Goal: Task Accomplishment & Management: Manage account settings

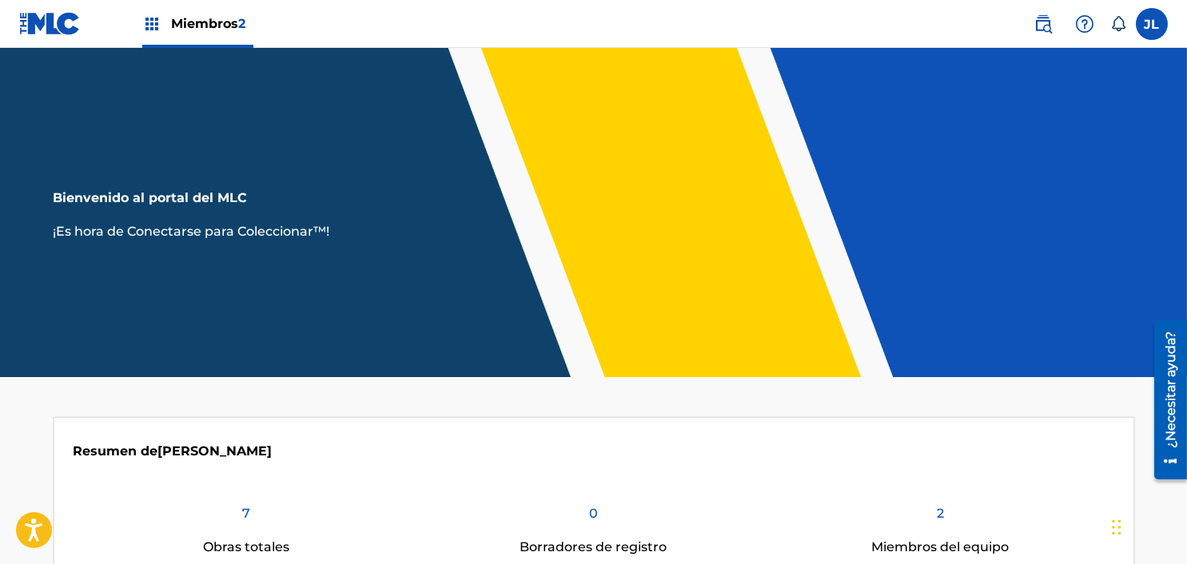
click at [1154, 37] on label at bounding box center [1151, 24] width 32 height 32
click at [1151, 24] on input "JL Jean Carlos Lara [EMAIL_ADDRESS][DOMAIN_NAME] Preferencias de notificación P…" at bounding box center [1151, 24] width 0 height 0
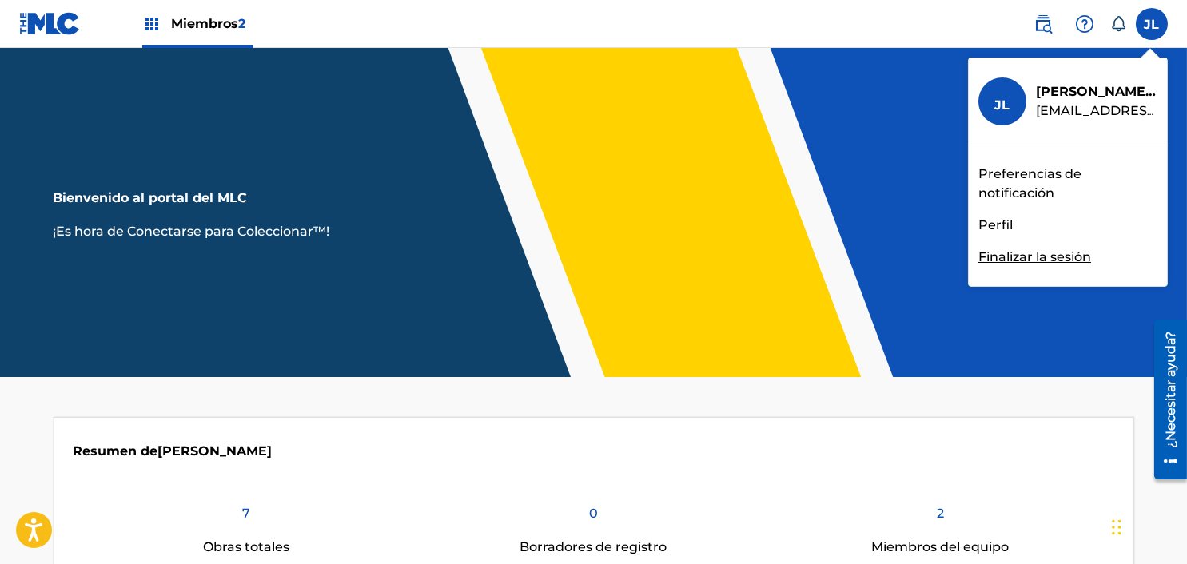
click at [1081, 257] on font "Finalizar la sesión" at bounding box center [1034, 256] width 113 height 15
click at [1151, 24] on input "JL Jean Carlos Lara [EMAIL_ADDRESS][DOMAIN_NAME] Preferencias de notificación P…" at bounding box center [1151, 24] width 0 height 0
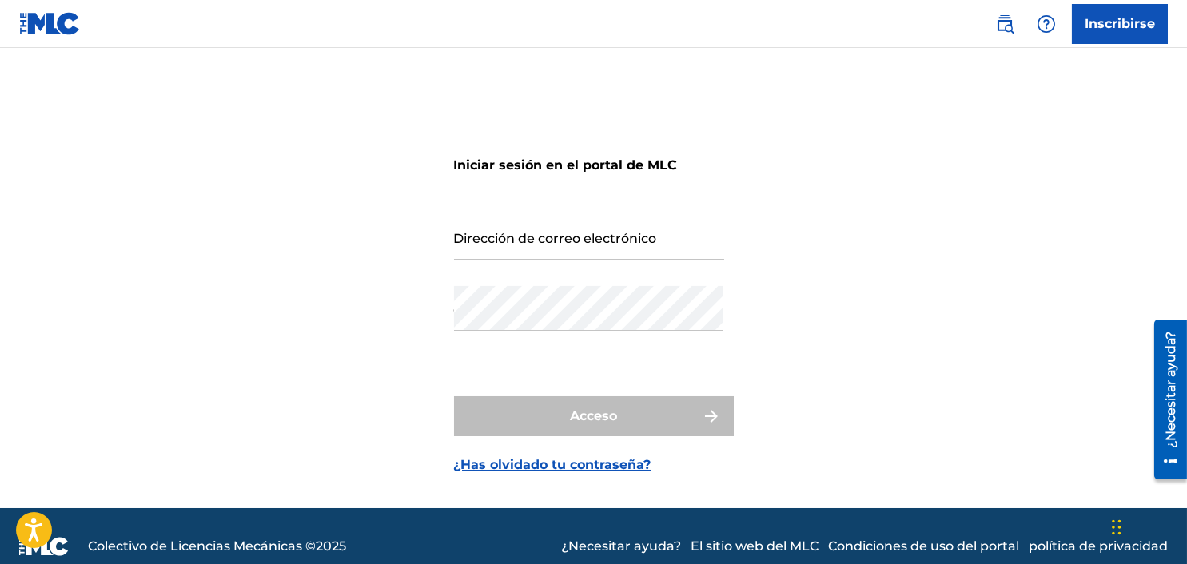
click at [940, 220] on div "Iniciar sesión en el portal de MLC Dirección de correo electrónico Contraseña A…" at bounding box center [593, 298] width 1119 height 420
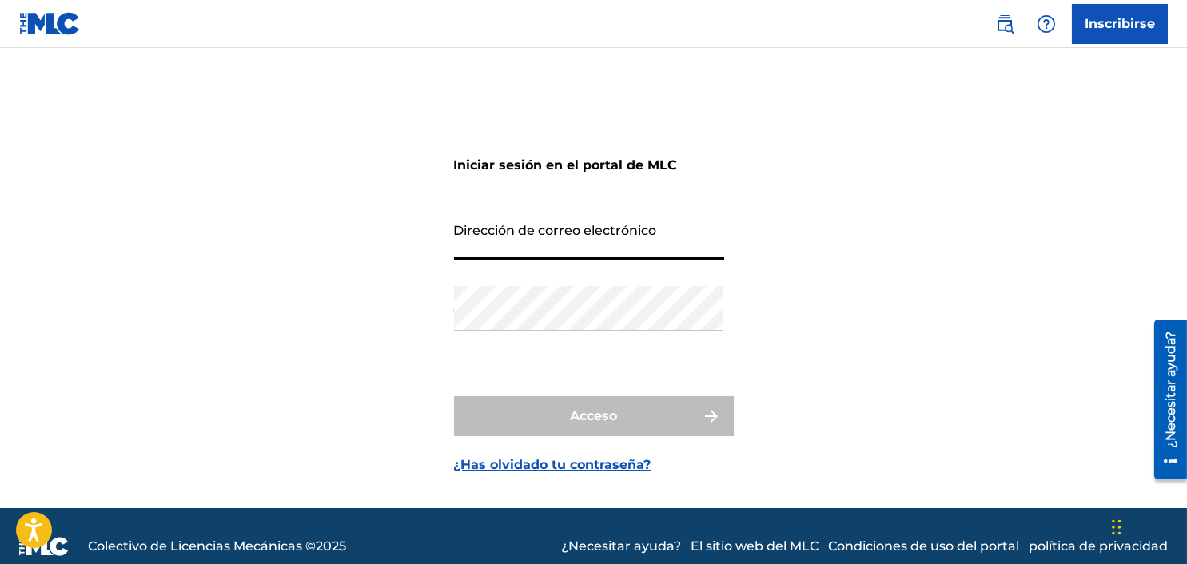
click at [676, 236] on input "Dirección de correo electrónico" at bounding box center [589, 237] width 270 height 46
type input "[EMAIL_ADDRESS][DOMAIN_NAME]"
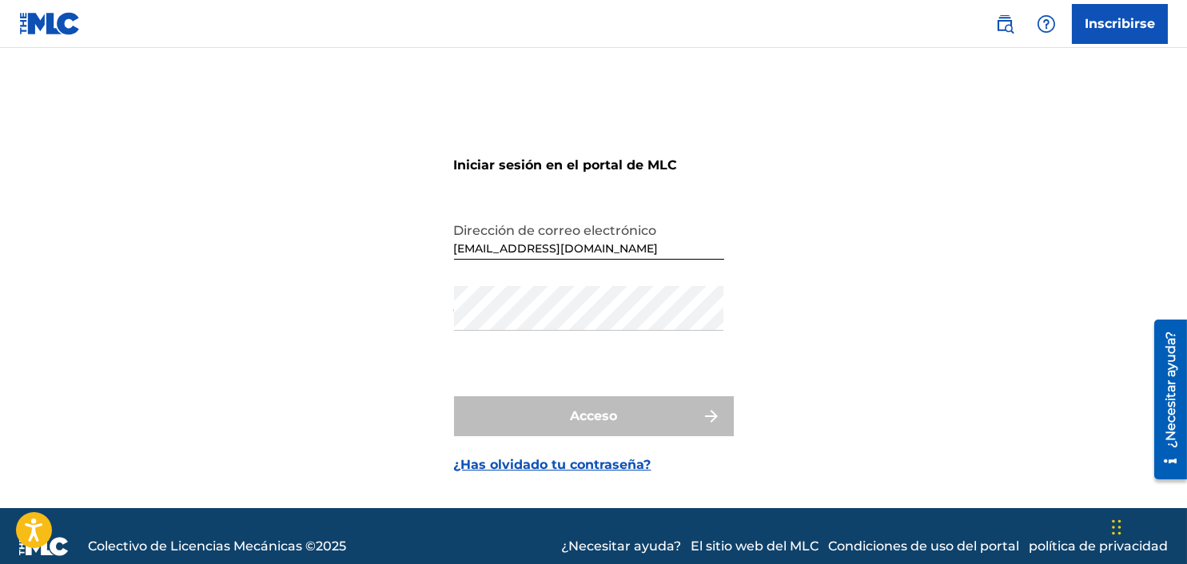
click at [602, 307] on div "Contraseña" at bounding box center [589, 322] width 270 height 72
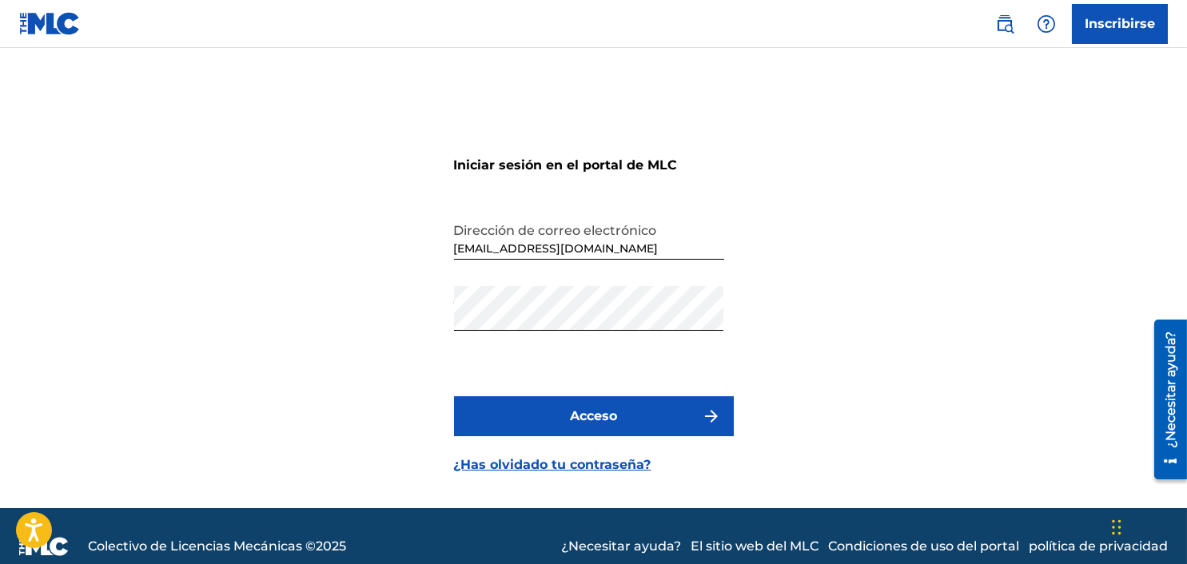
click at [604, 426] on button "Acceso" at bounding box center [594, 416] width 280 height 40
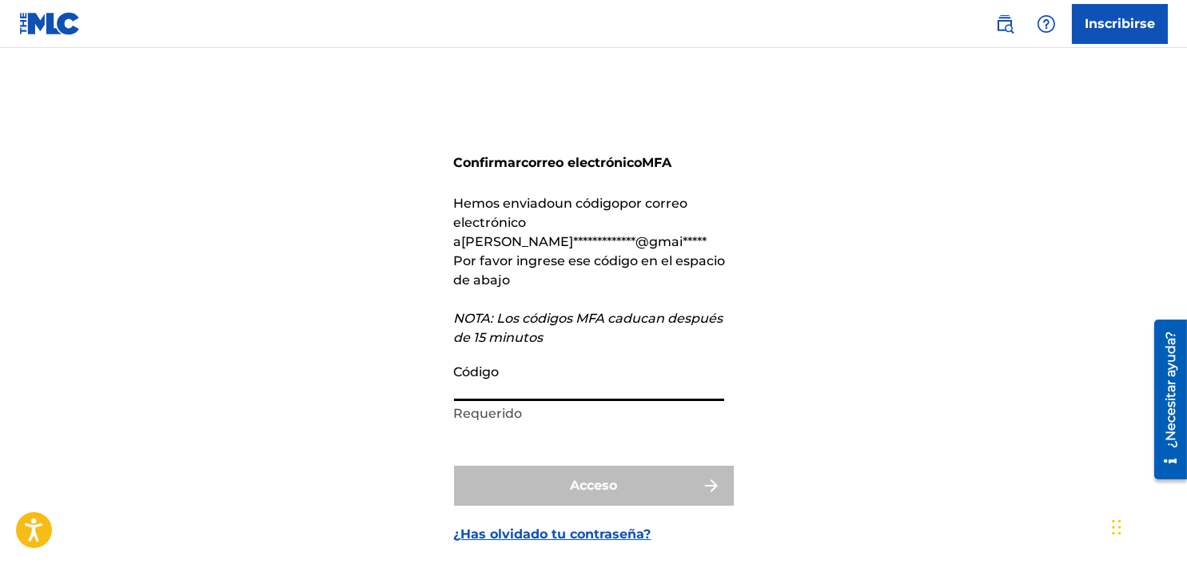
click at [575, 357] on input "Código" at bounding box center [589, 379] width 270 height 46
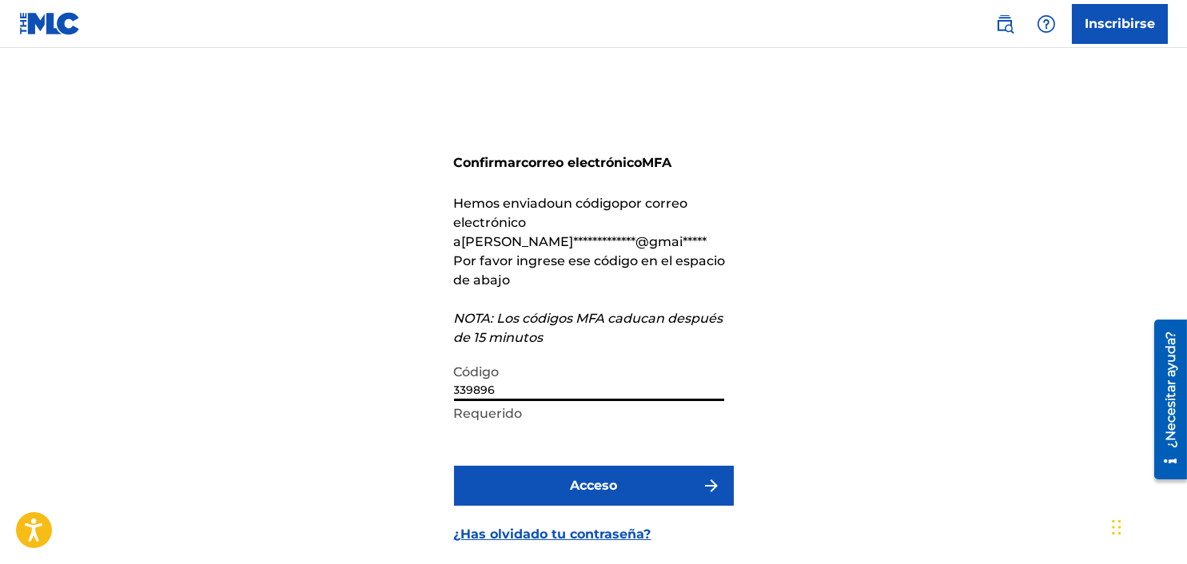
type input "339896"
click at [454, 466] on button "Acceso" at bounding box center [594, 486] width 280 height 40
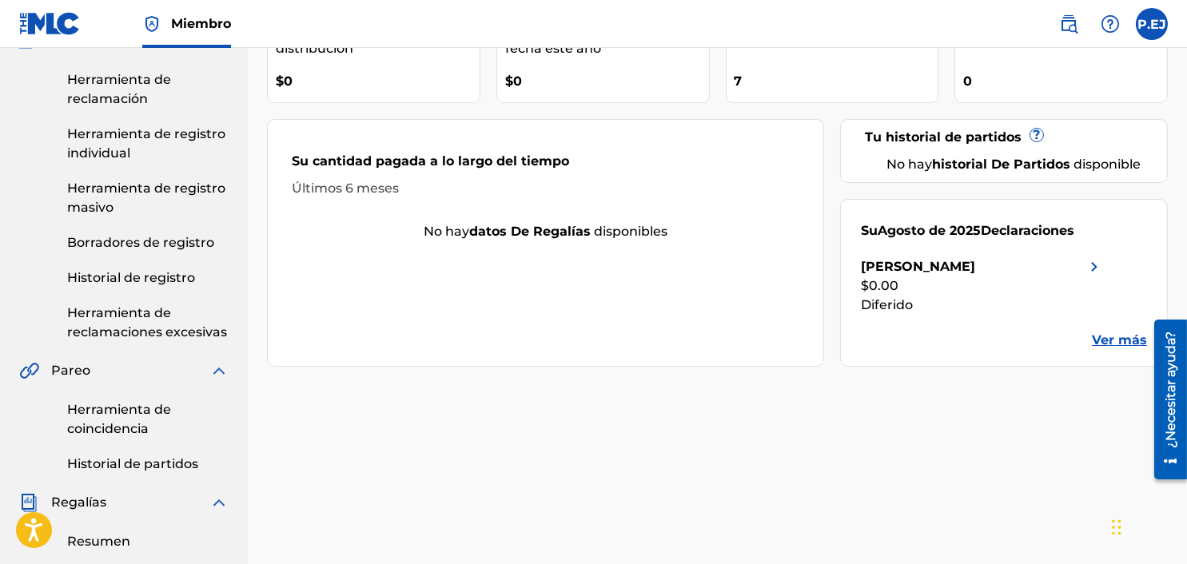
scroll to position [170, 0]
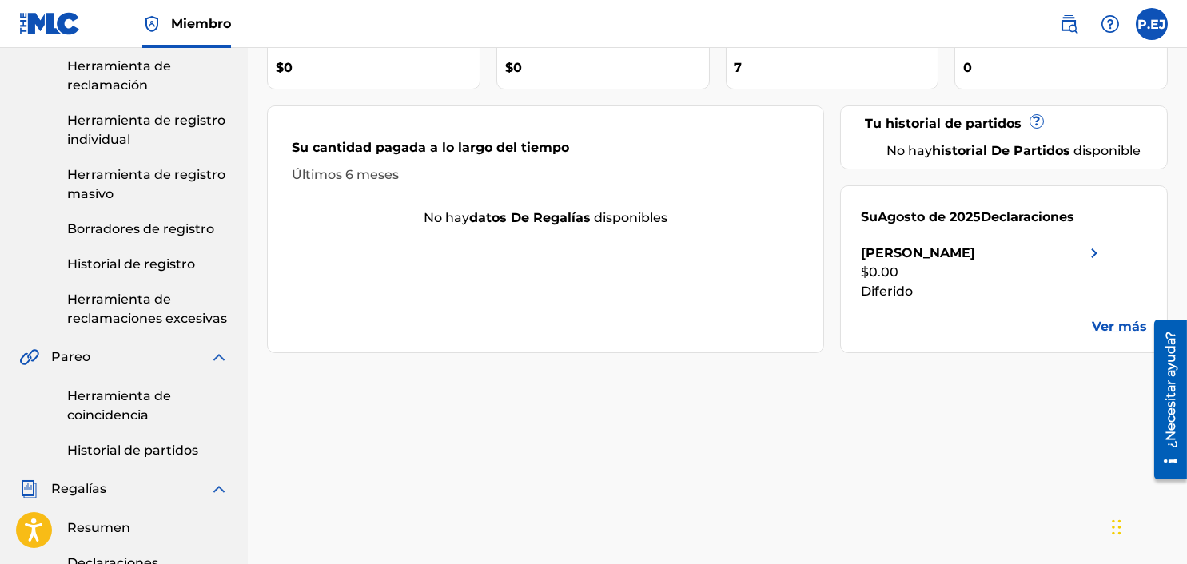
click at [1110, 322] on font "Ver más" at bounding box center [1118, 326] width 55 height 15
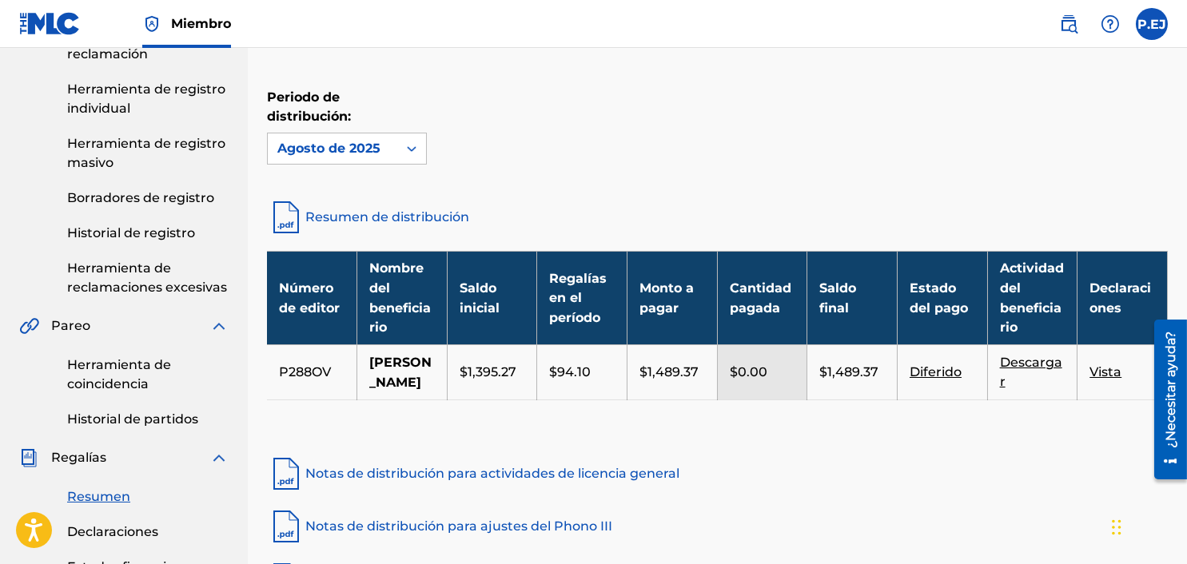
scroll to position [188, 0]
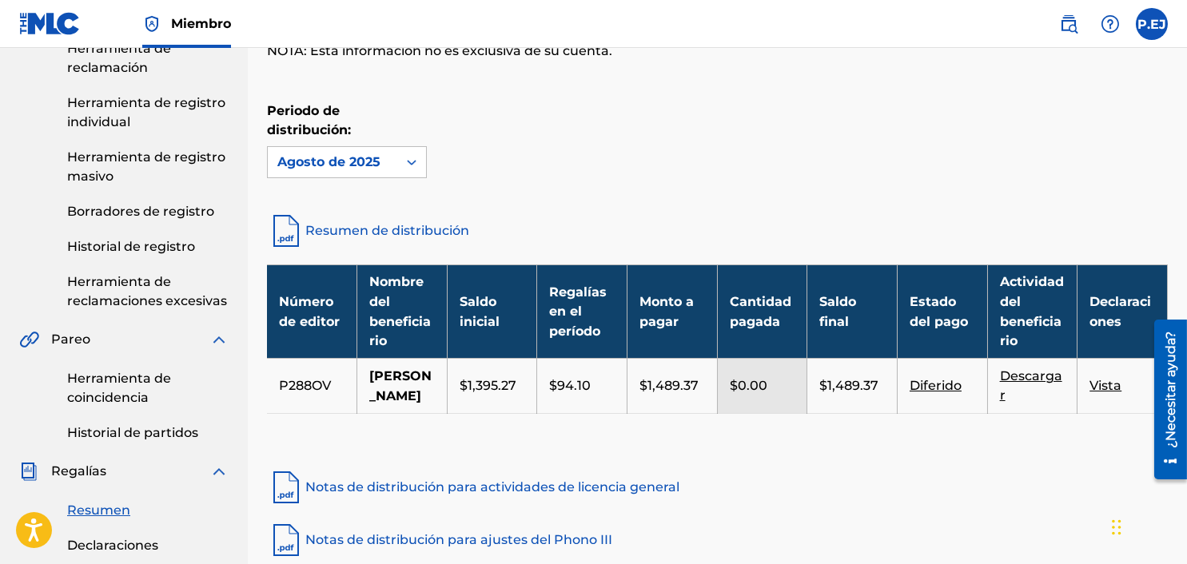
click at [533, 413] on td "$1,395.27" at bounding box center [492, 386] width 90 height 54
click at [1151, 33] on label at bounding box center [1151, 24] width 32 height 32
click at [1151, 24] on input "P.EJ [PERSON_NAME] [EMAIL_ADDRESS][DOMAIN_NAME] Preferencias de notificación Pe…" at bounding box center [1151, 24] width 0 height 0
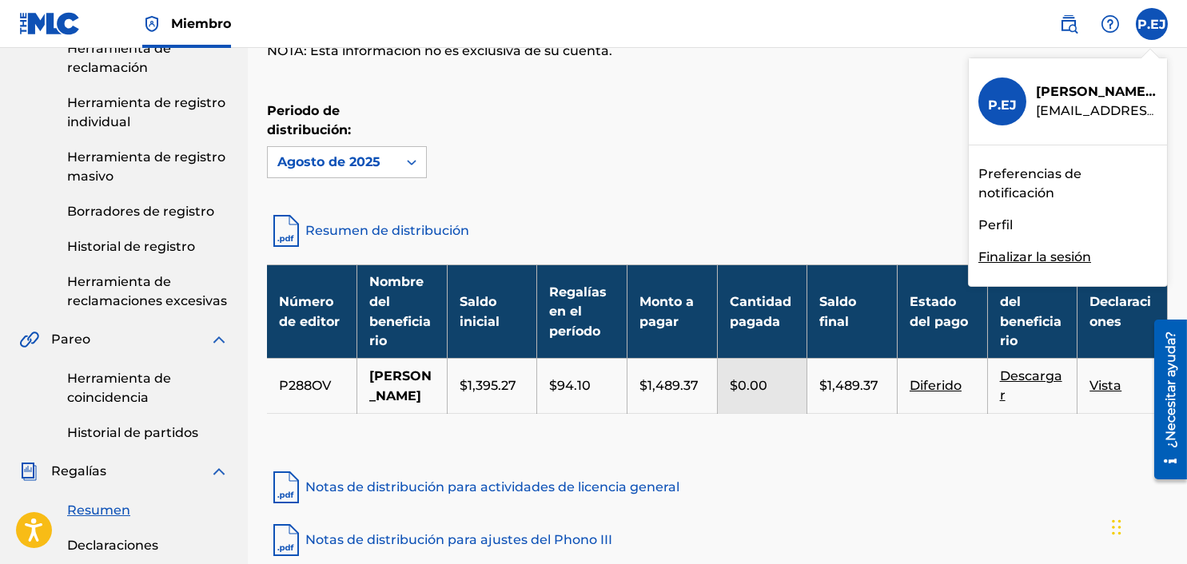
click at [1161, 28] on div "P.EJ P.EJ [PERSON_NAME] [EMAIL_ADDRESS][DOMAIN_NAME] Preferencias de notificaci…" at bounding box center [1151, 24] width 32 height 32
